Goal: Task Accomplishment & Management: Manage account settings

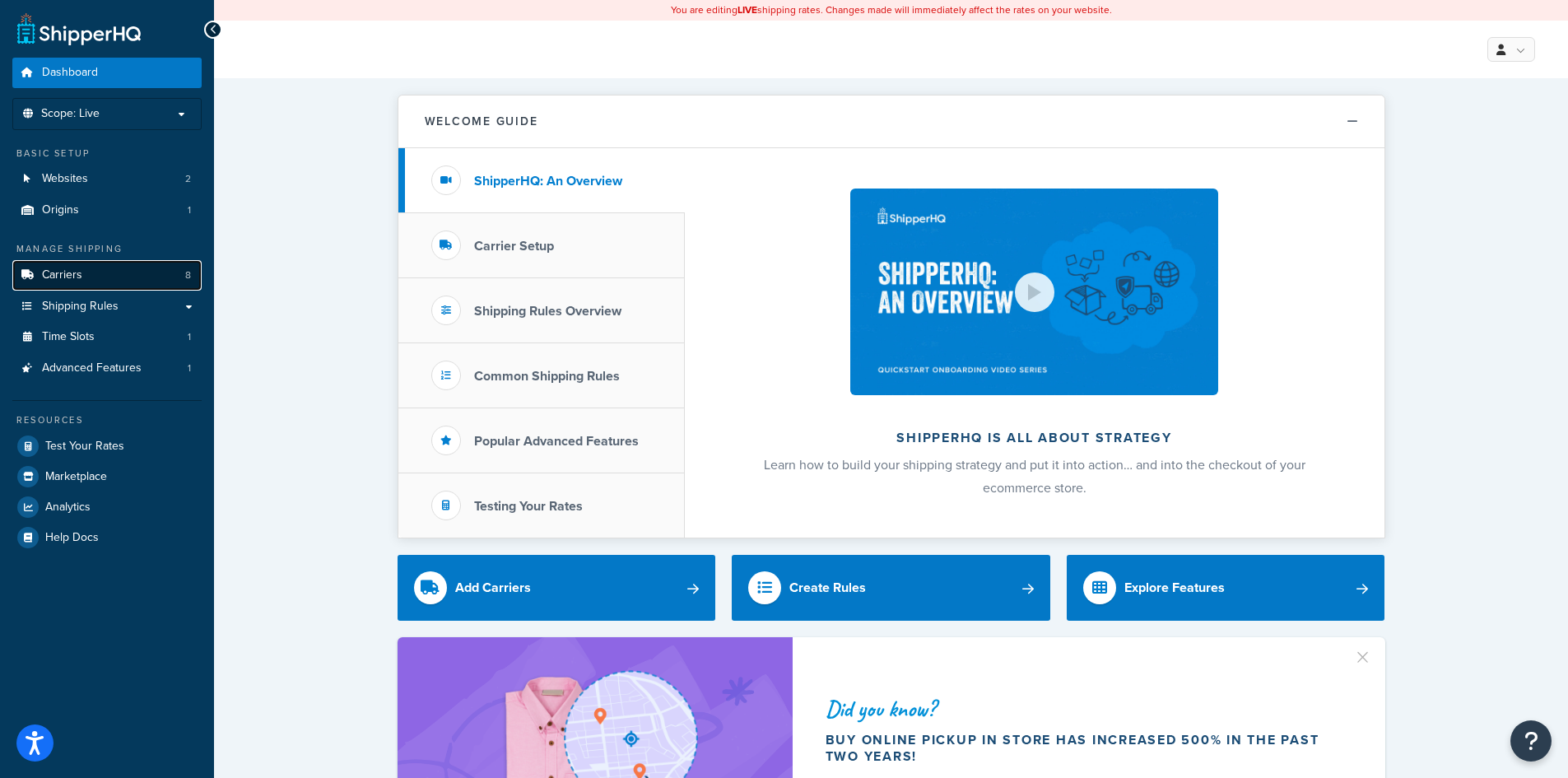
click at [87, 281] on link "Carriers 8" at bounding box center [107, 275] width 189 height 31
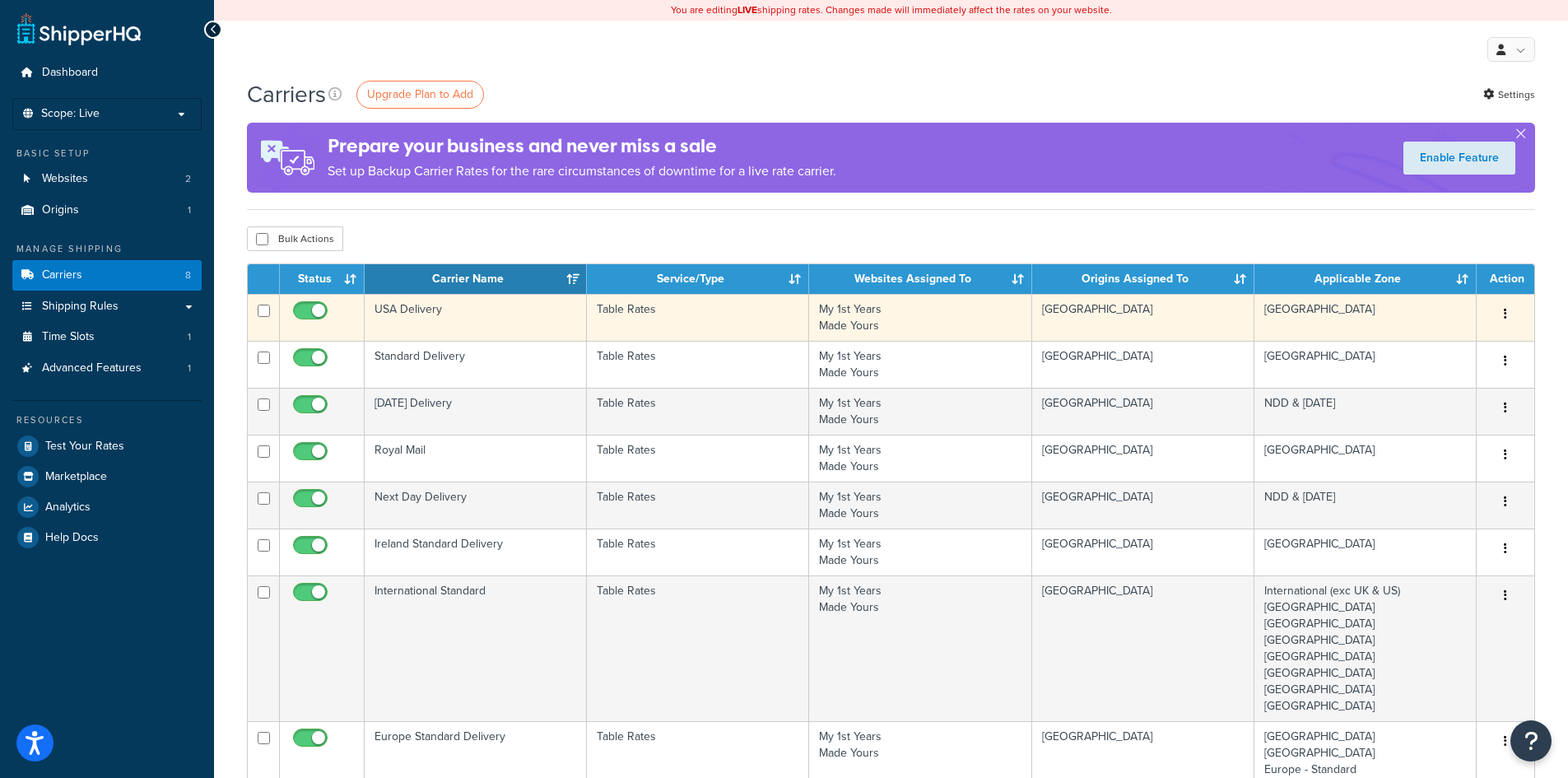
click at [662, 312] on td "Table Rates" at bounding box center [698, 317] width 222 height 47
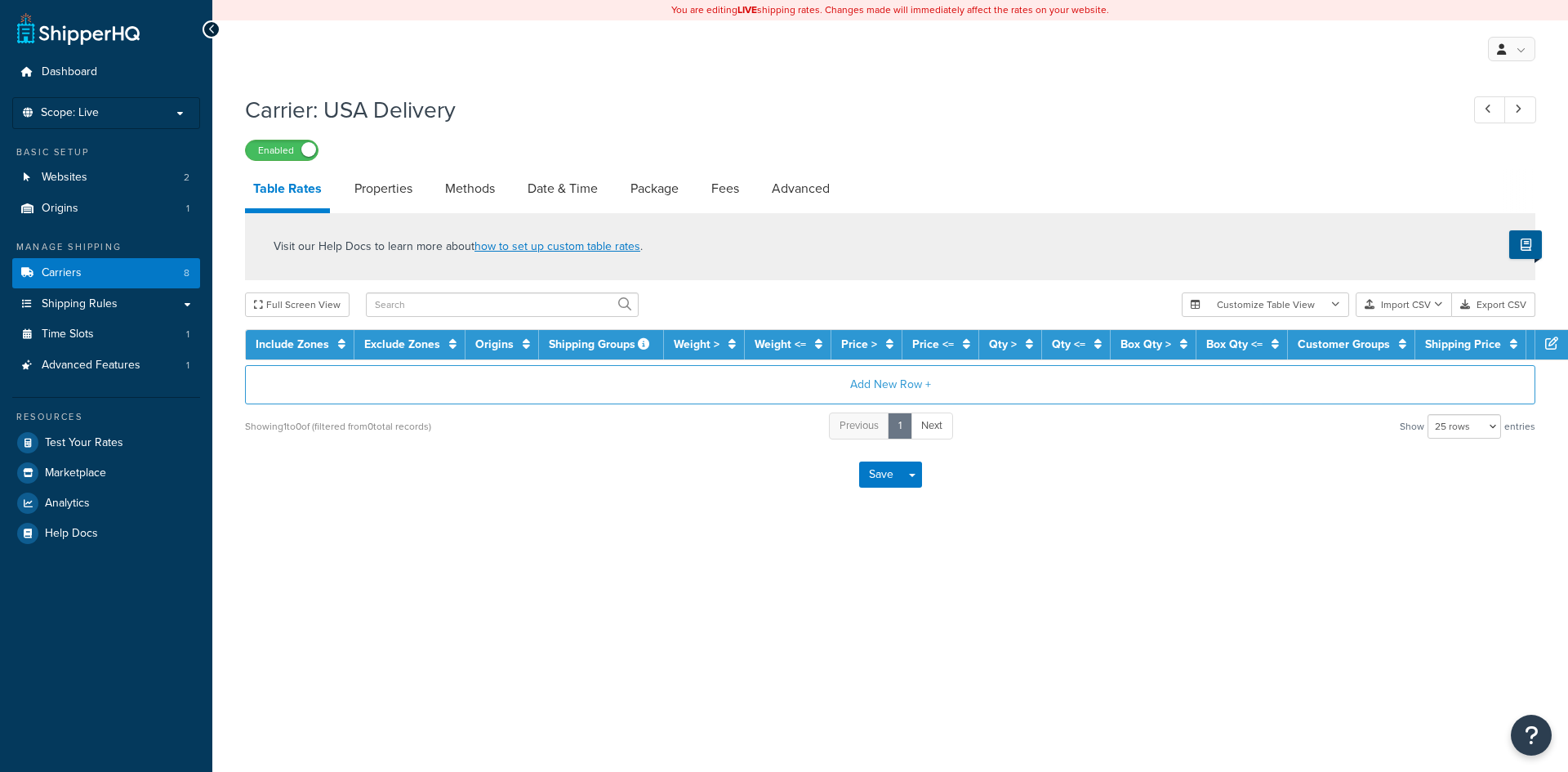
select select "25"
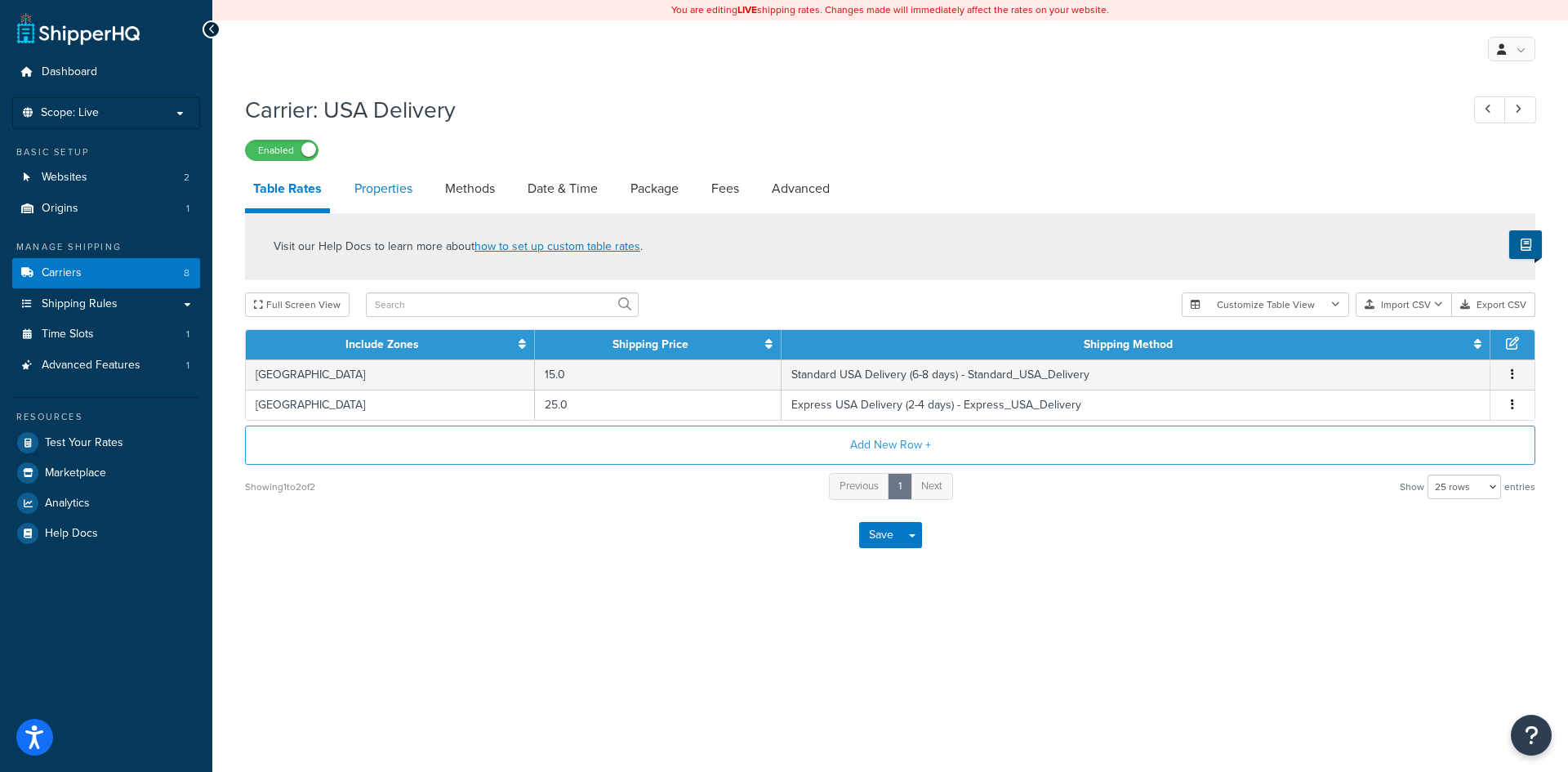
click at [353, 194] on link "Properties" at bounding box center [383, 188] width 74 height 40
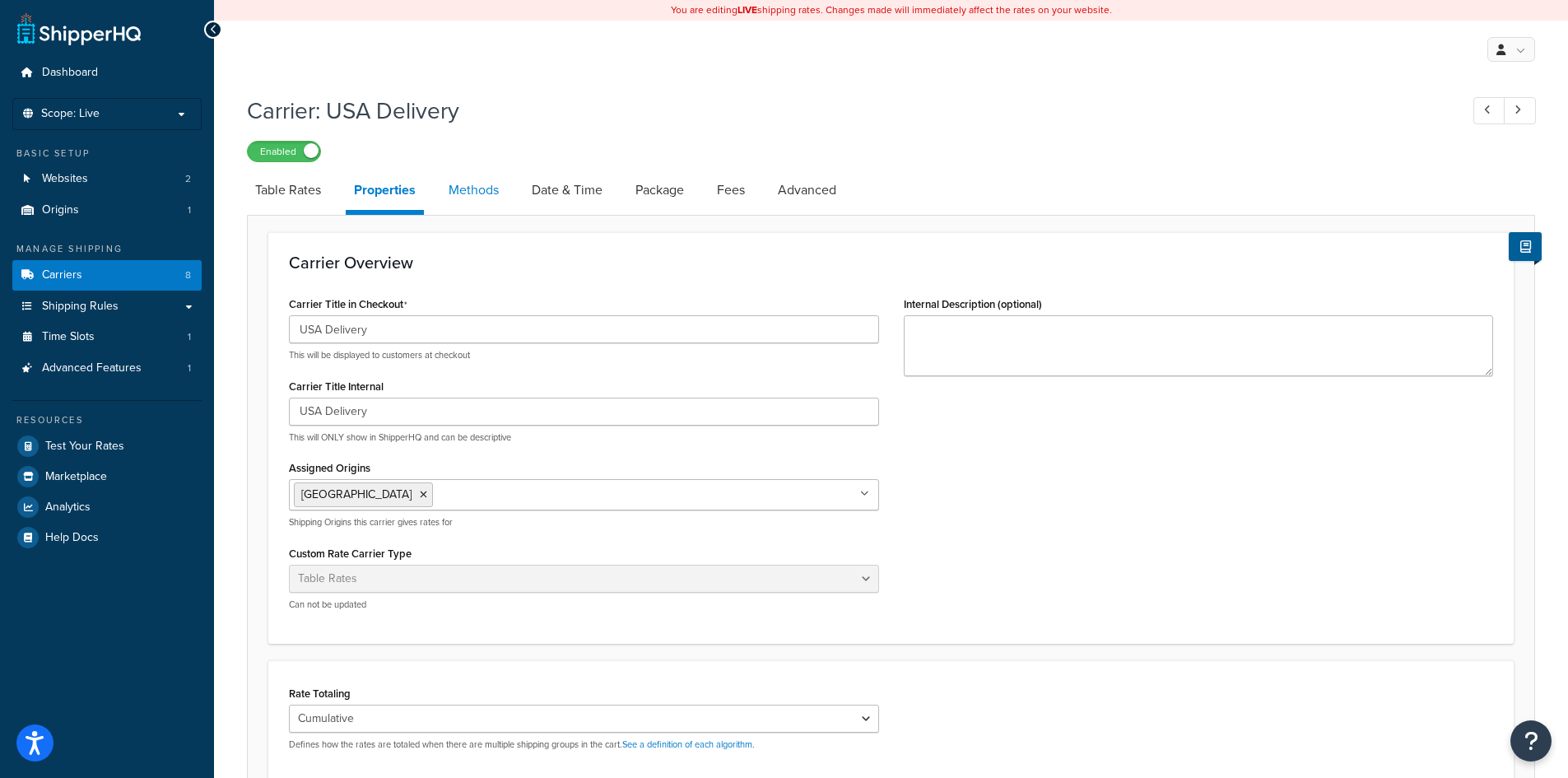
click at [483, 197] on link "Methods" at bounding box center [473, 190] width 67 height 40
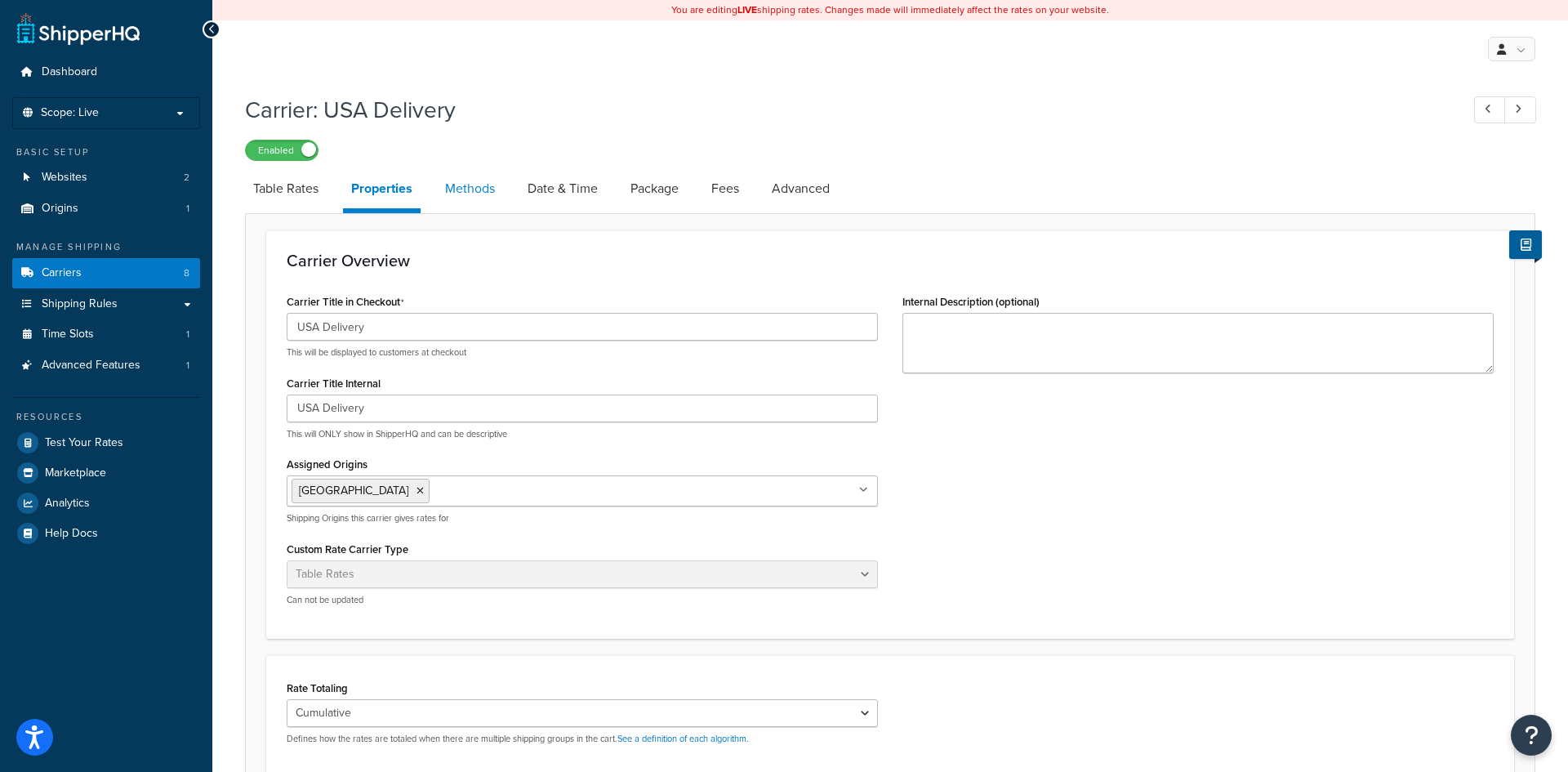
select select "25"
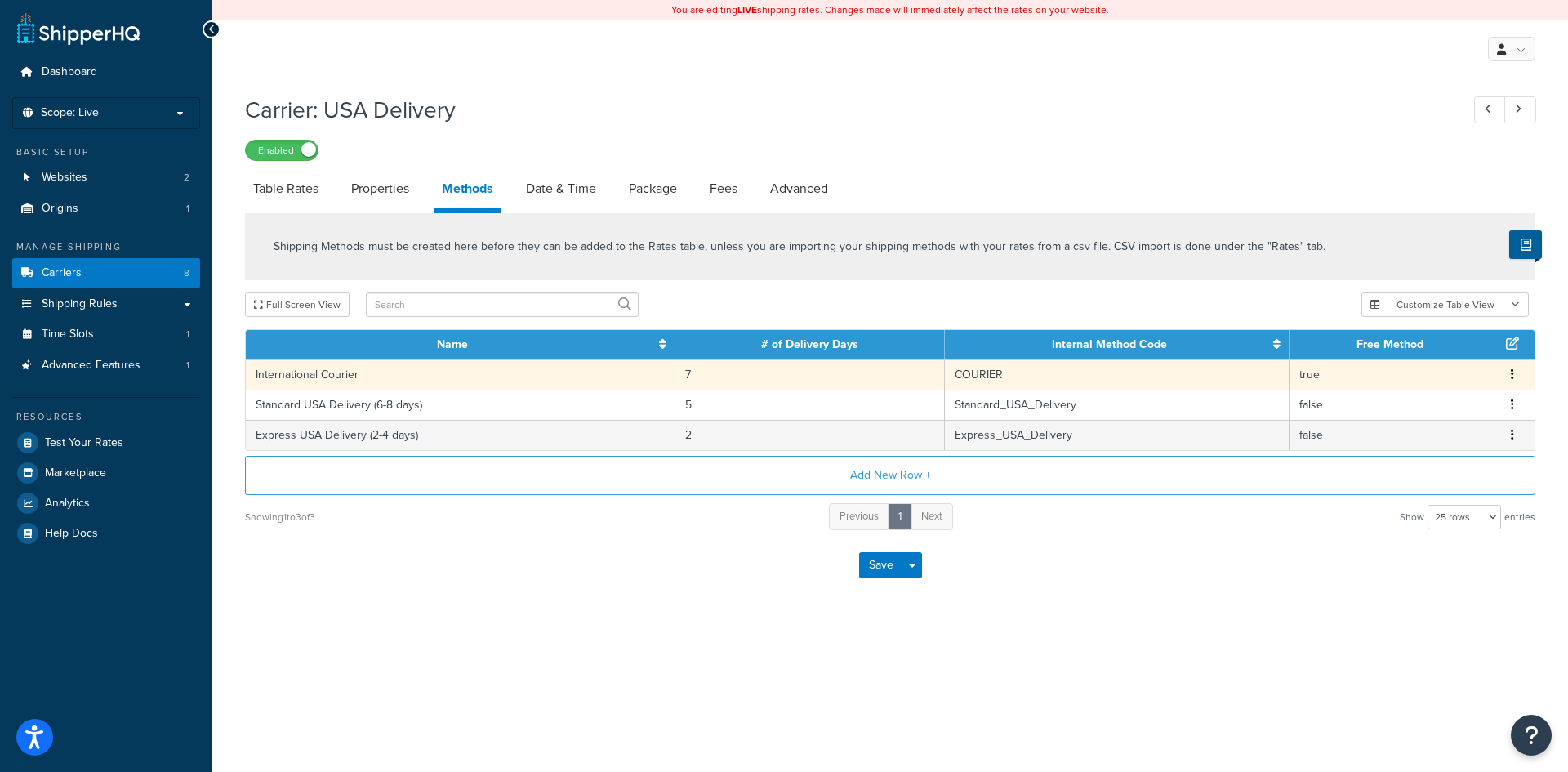
click at [327, 373] on td "International Courier" at bounding box center [460, 374] width 429 height 30
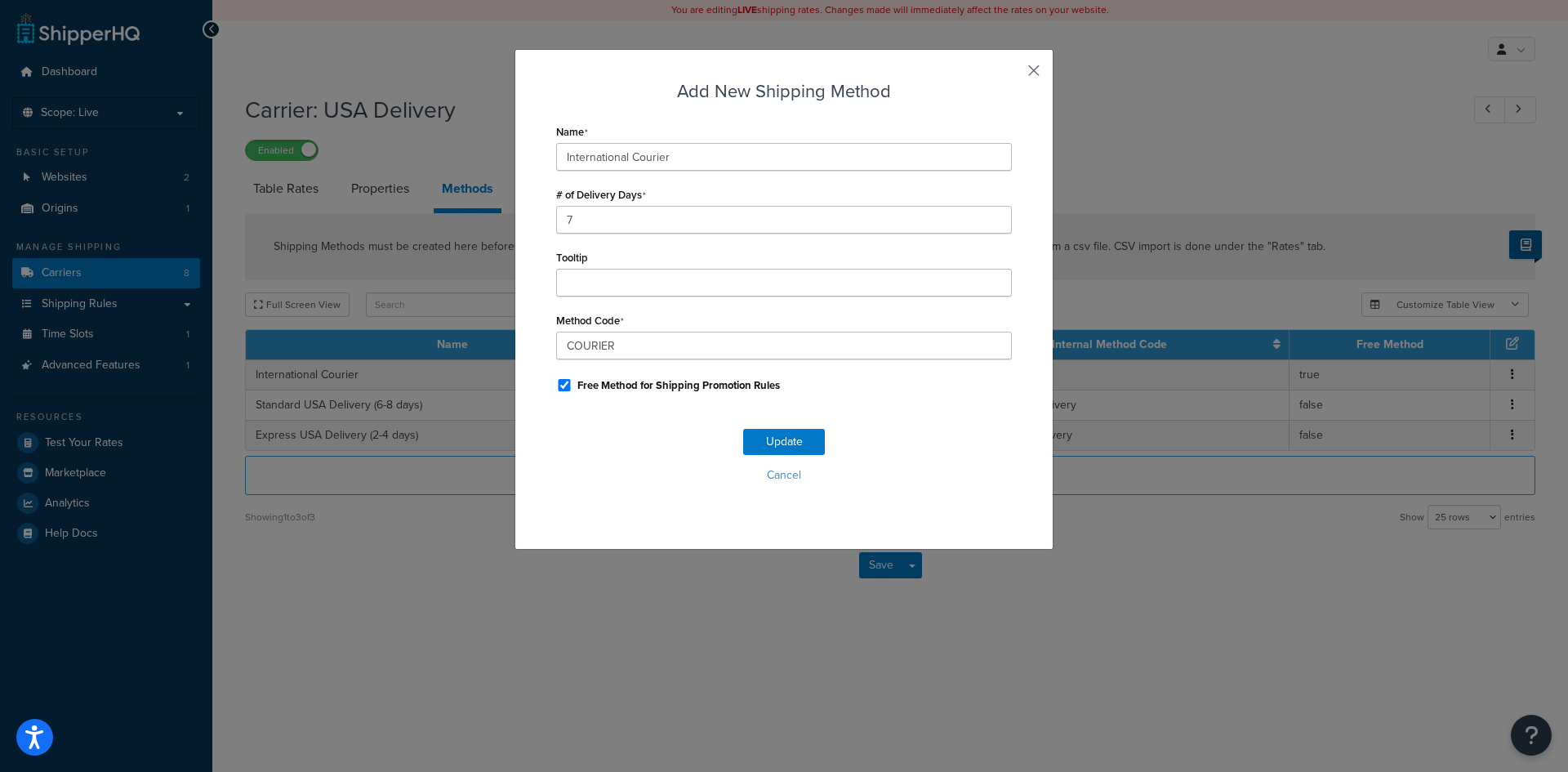
click at [1012, 74] on button "button" at bounding box center [1010, 76] width 4 height 4
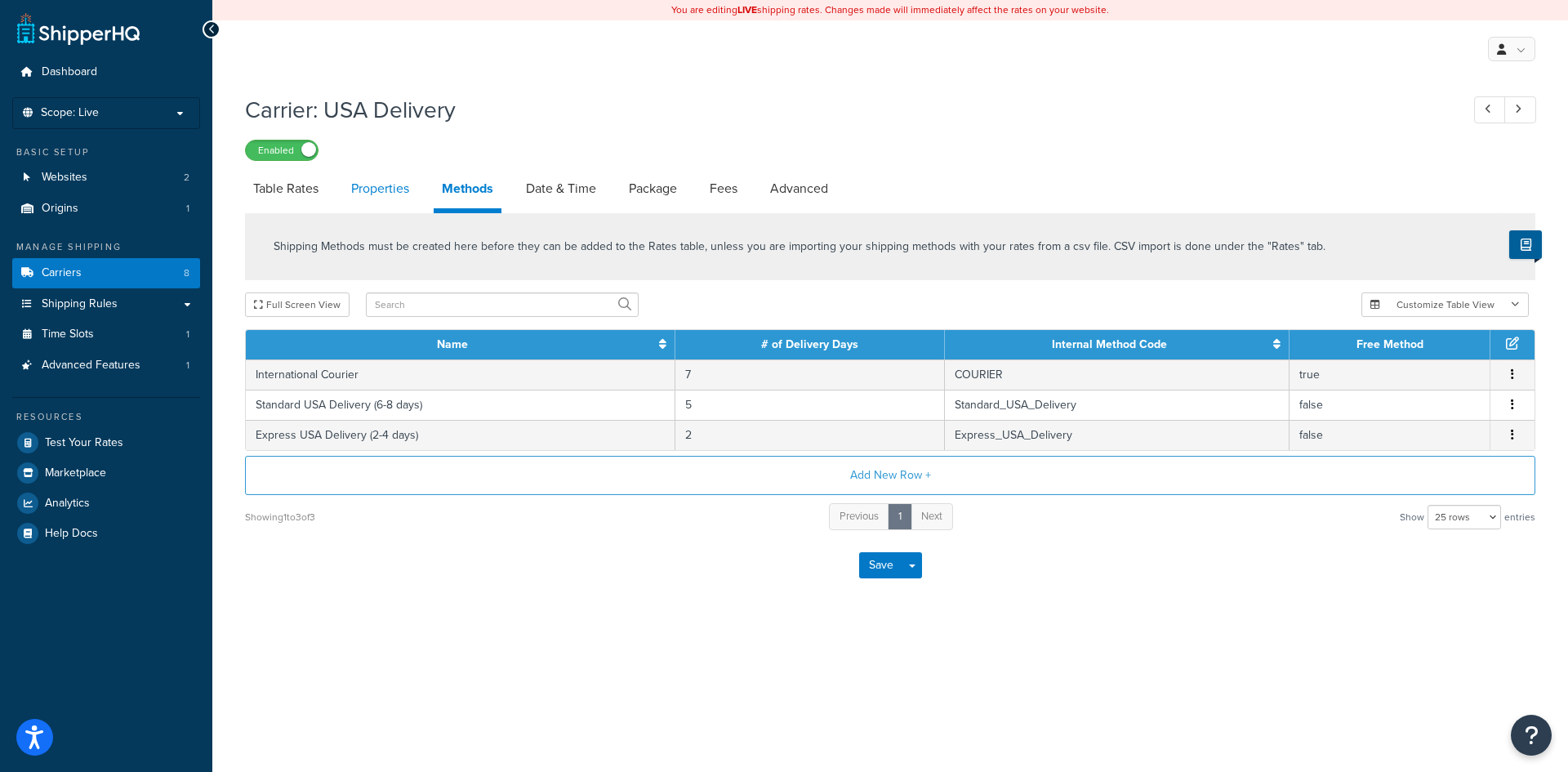
click at [385, 187] on link "Properties" at bounding box center [380, 188] width 74 height 40
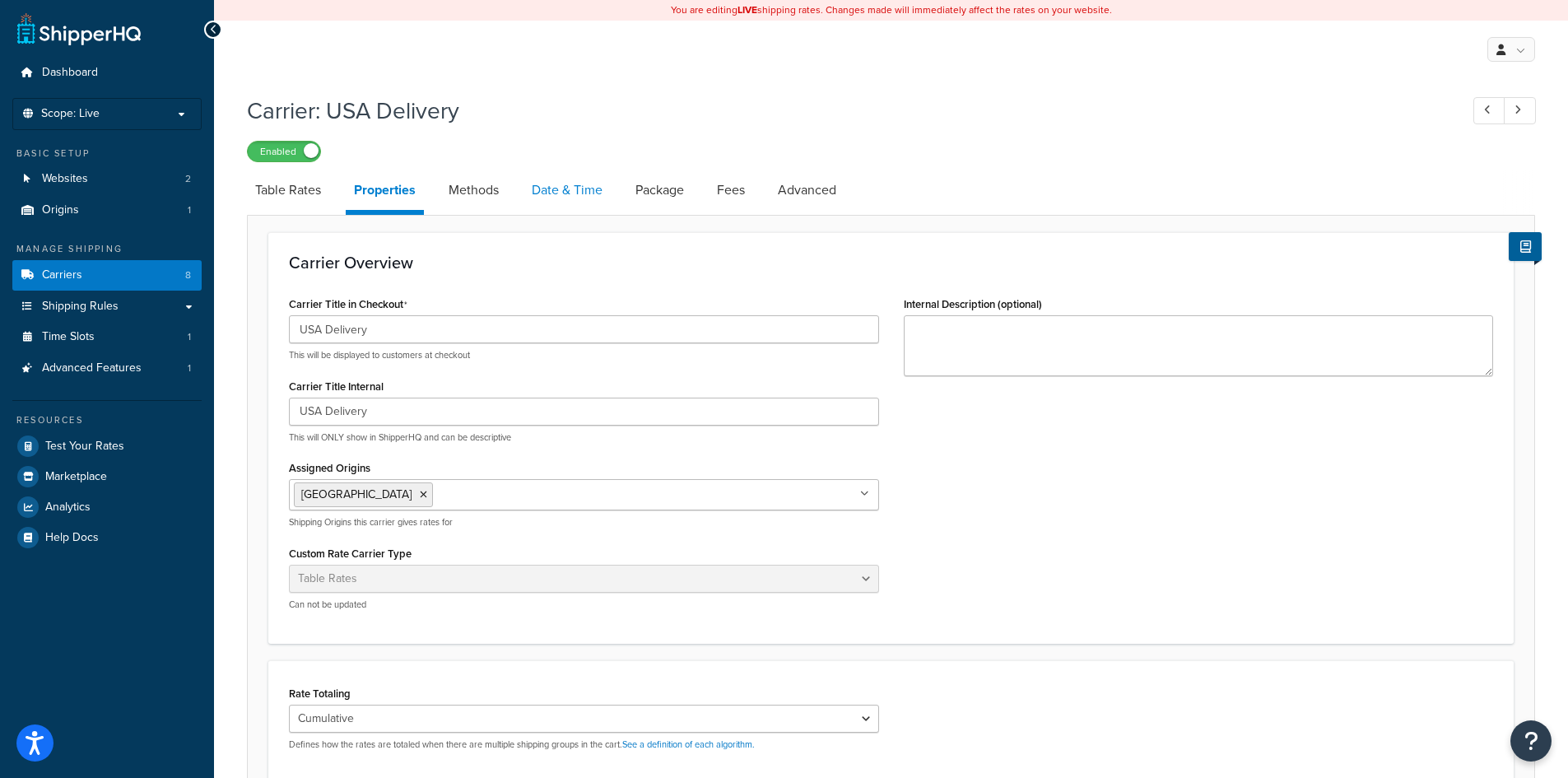
click at [571, 193] on link "Date & Time" at bounding box center [567, 190] width 87 height 40
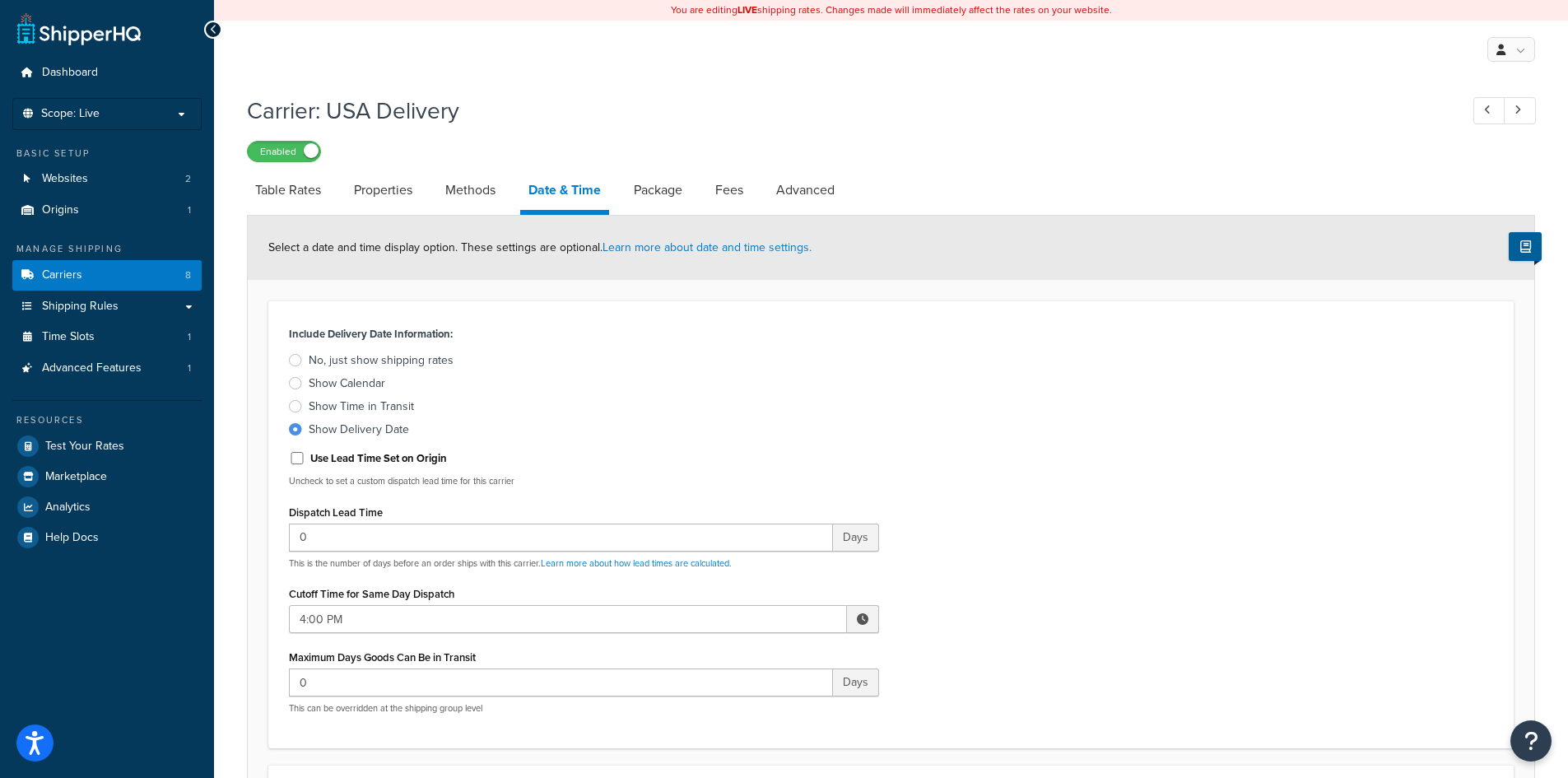
click at [668, 194] on link "Package" at bounding box center [658, 190] width 65 height 40
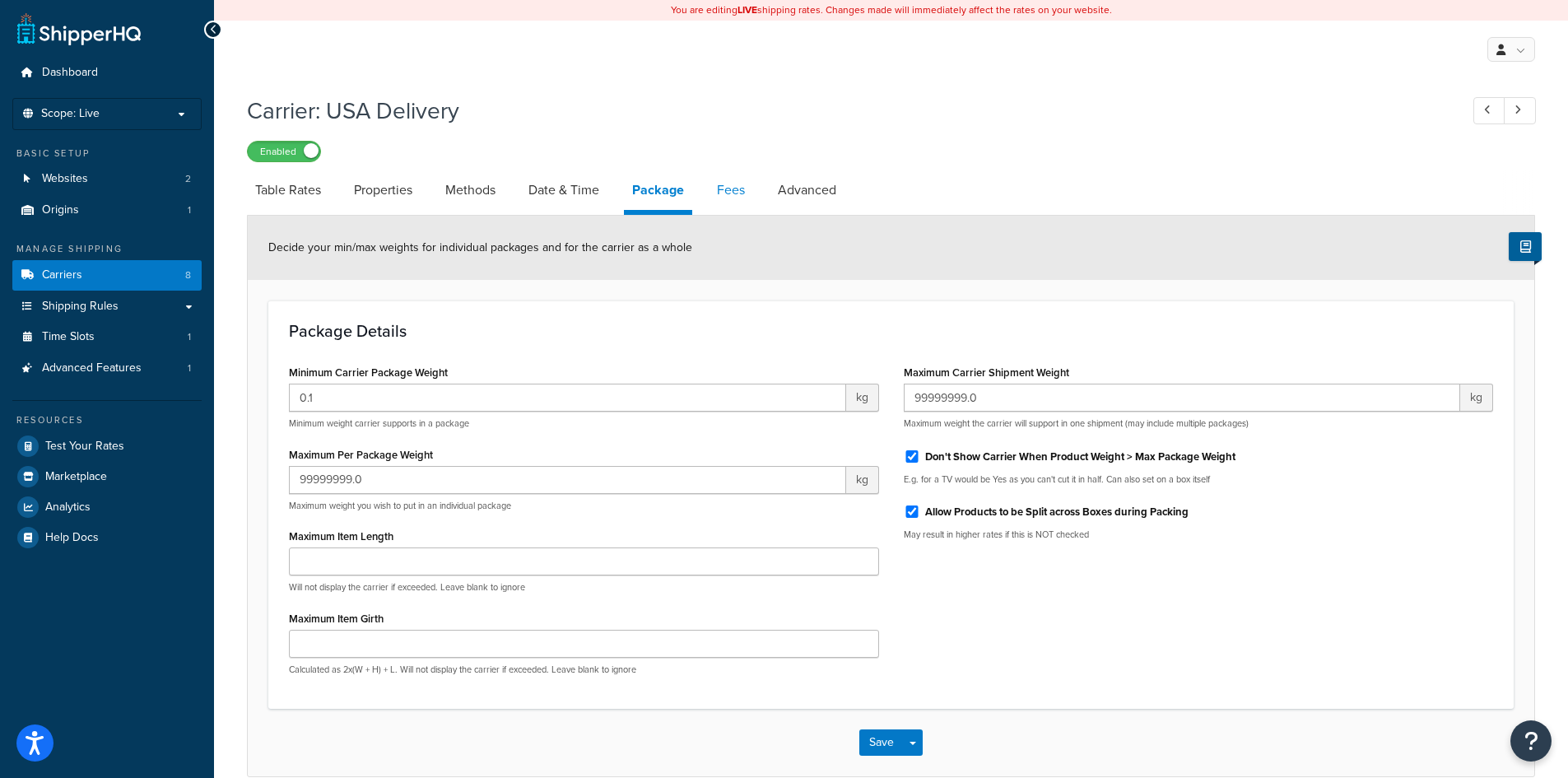
click at [726, 188] on link "Fees" at bounding box center [731, 190] width 44 height 40
select select "AFTER"
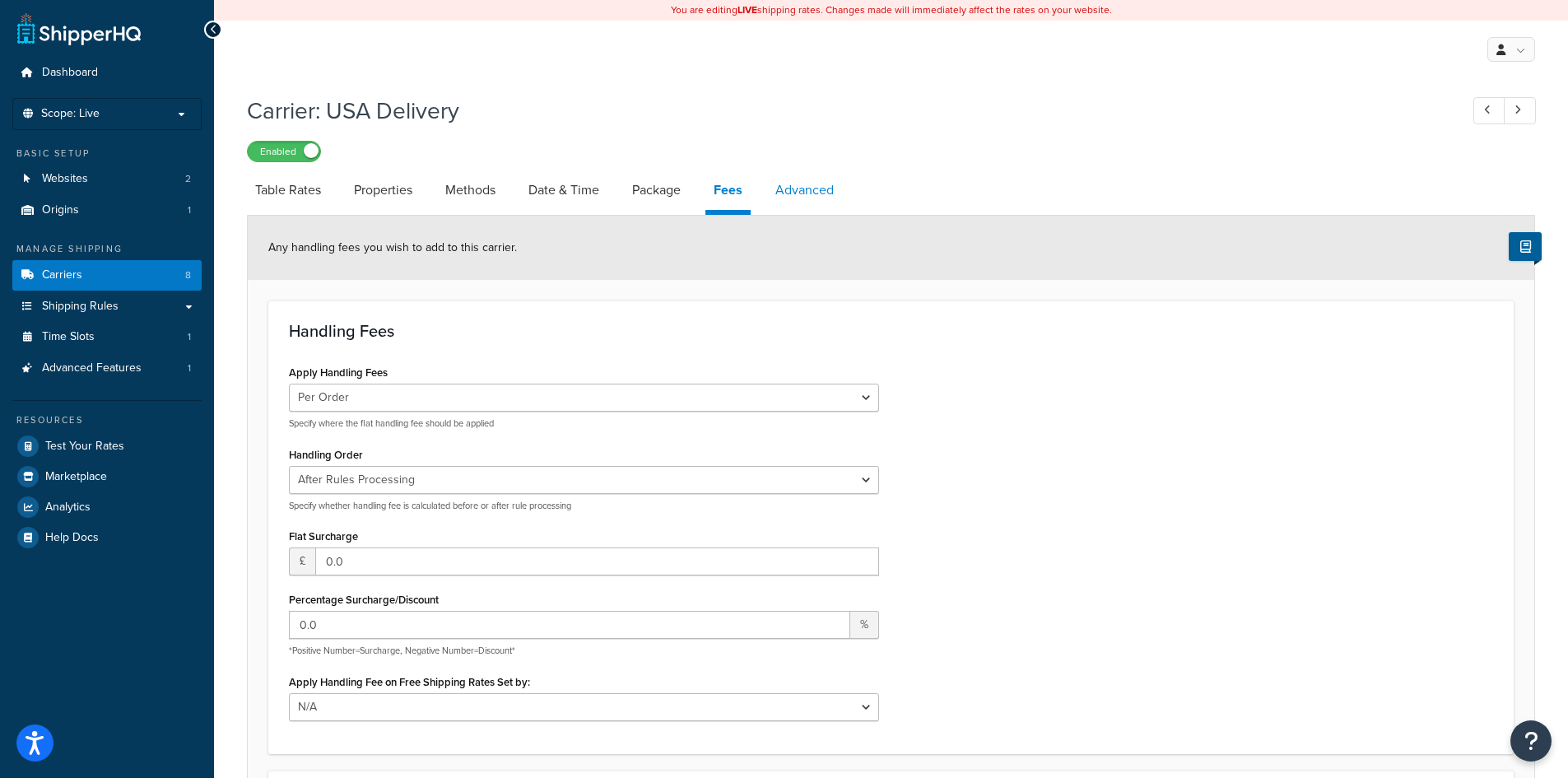
click at [814, 191] on link "Advanced" at bounding box center [804, 190] width 75 height 40
select select "false"
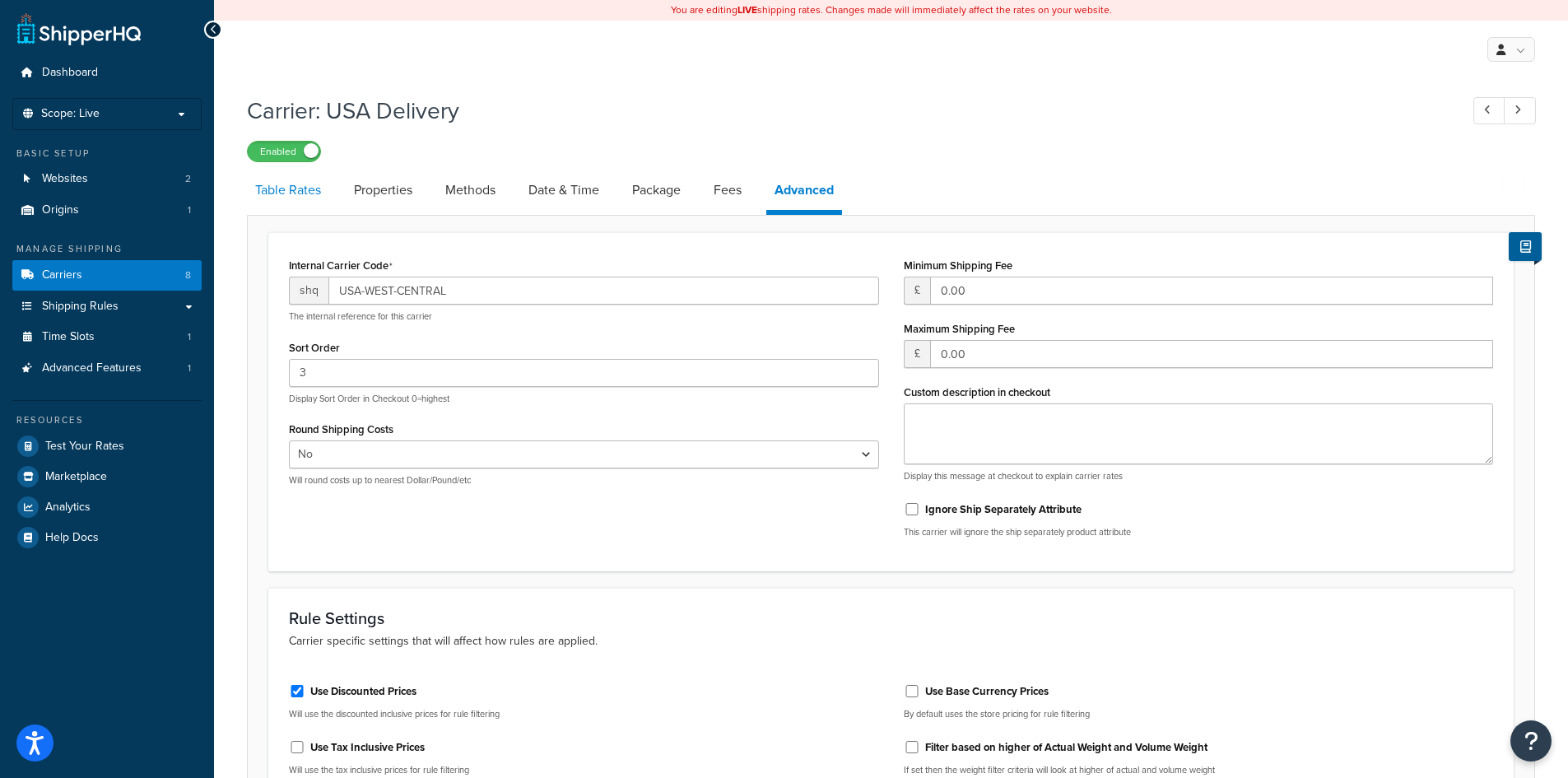
click at [303, 196] on link "Table Rates" at bounding box center [288, 190] width 82 height 40
select select "25"
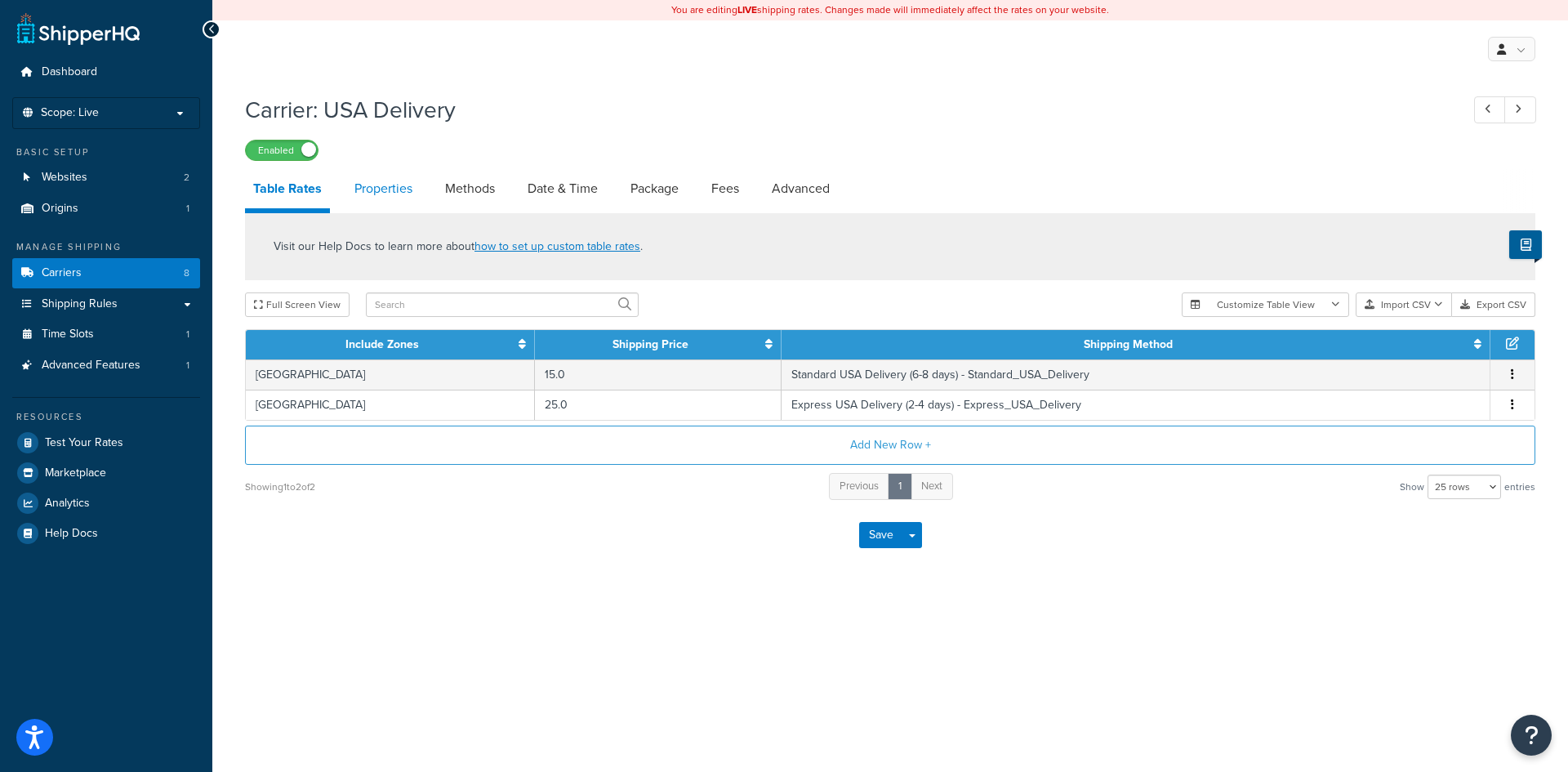
click at [357, 197] on link "Properties" at bounding box center [383, 188] width 74 height 40
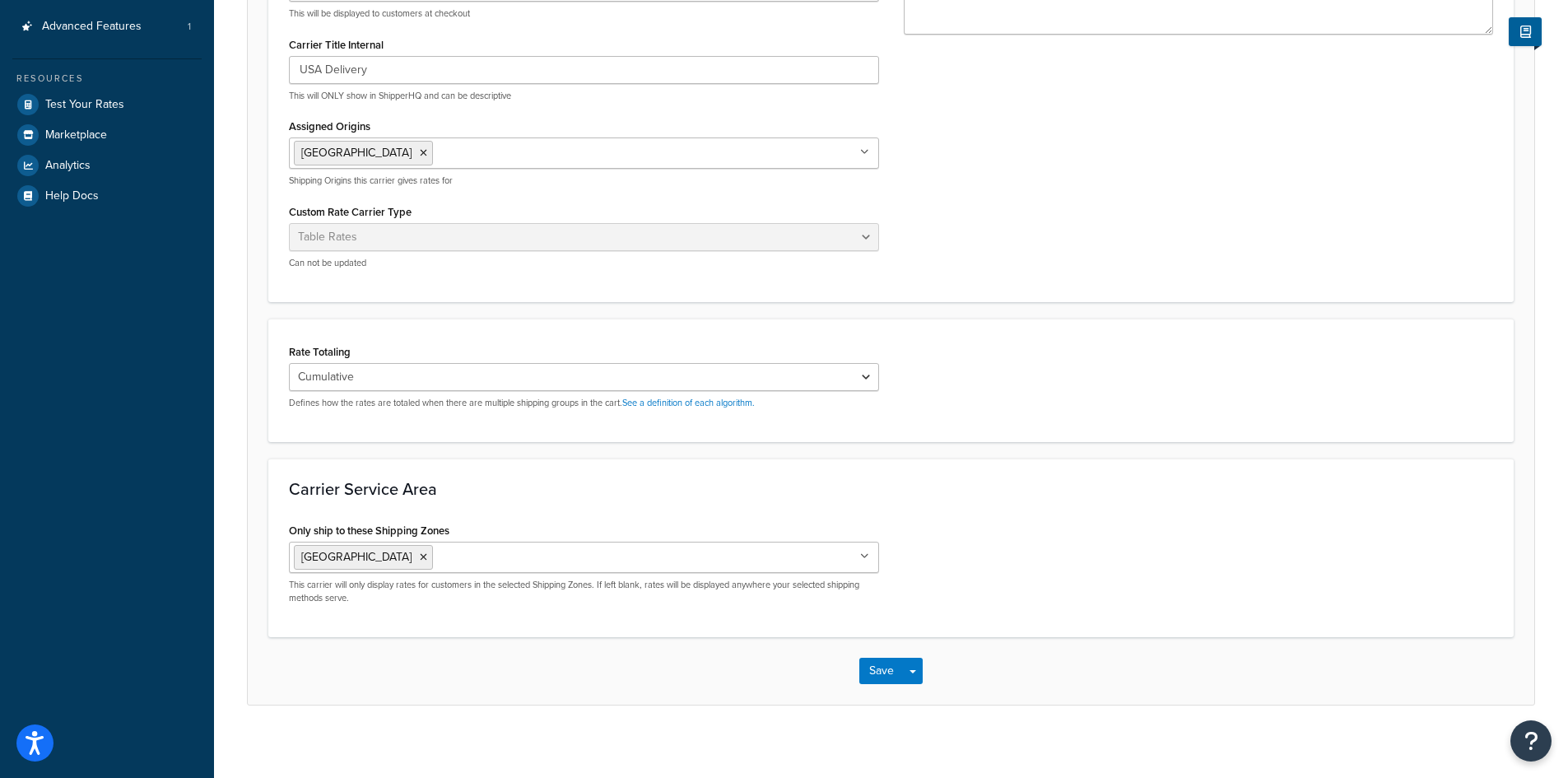
scroll to position [351, 0]
